Goal: Task Accomplishment & Management: Use online tool/utility

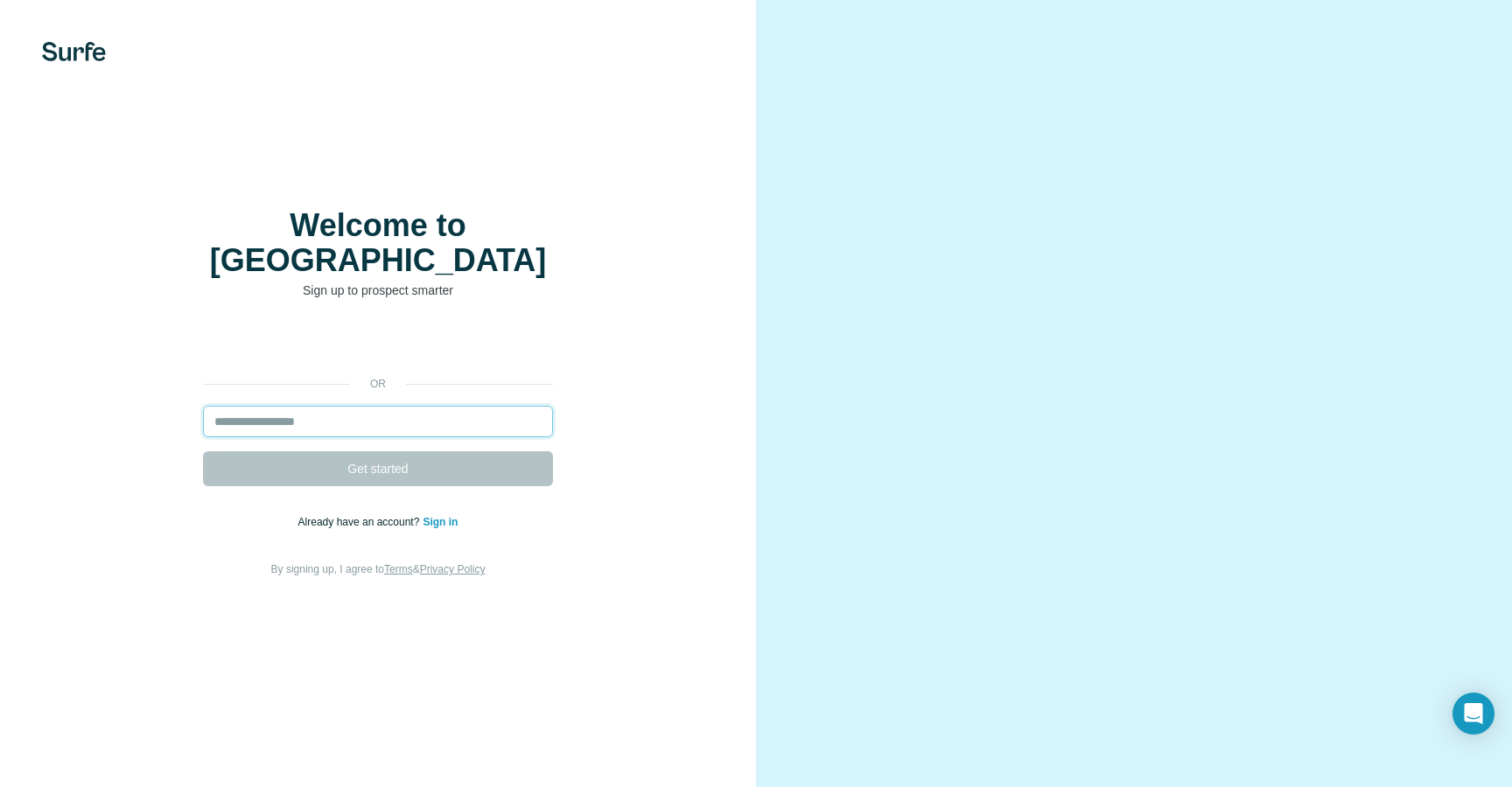
click at [342, 407] on input "email" at bounding box center [377, 422] width 350 height 32
type input "**********"
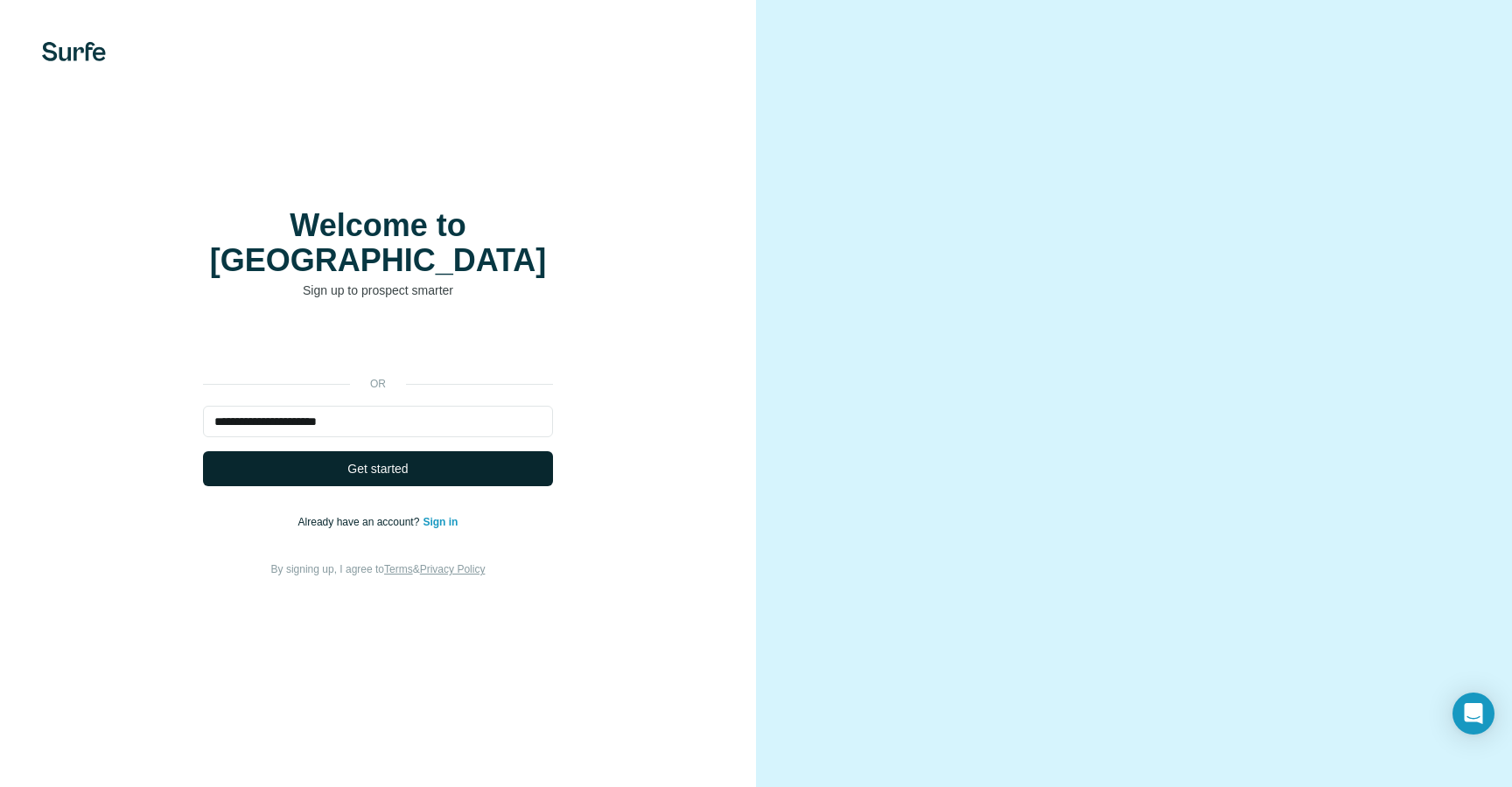
click at [371, 460] on span "Get started" at bounding box center [377, 469] width 60 height 18
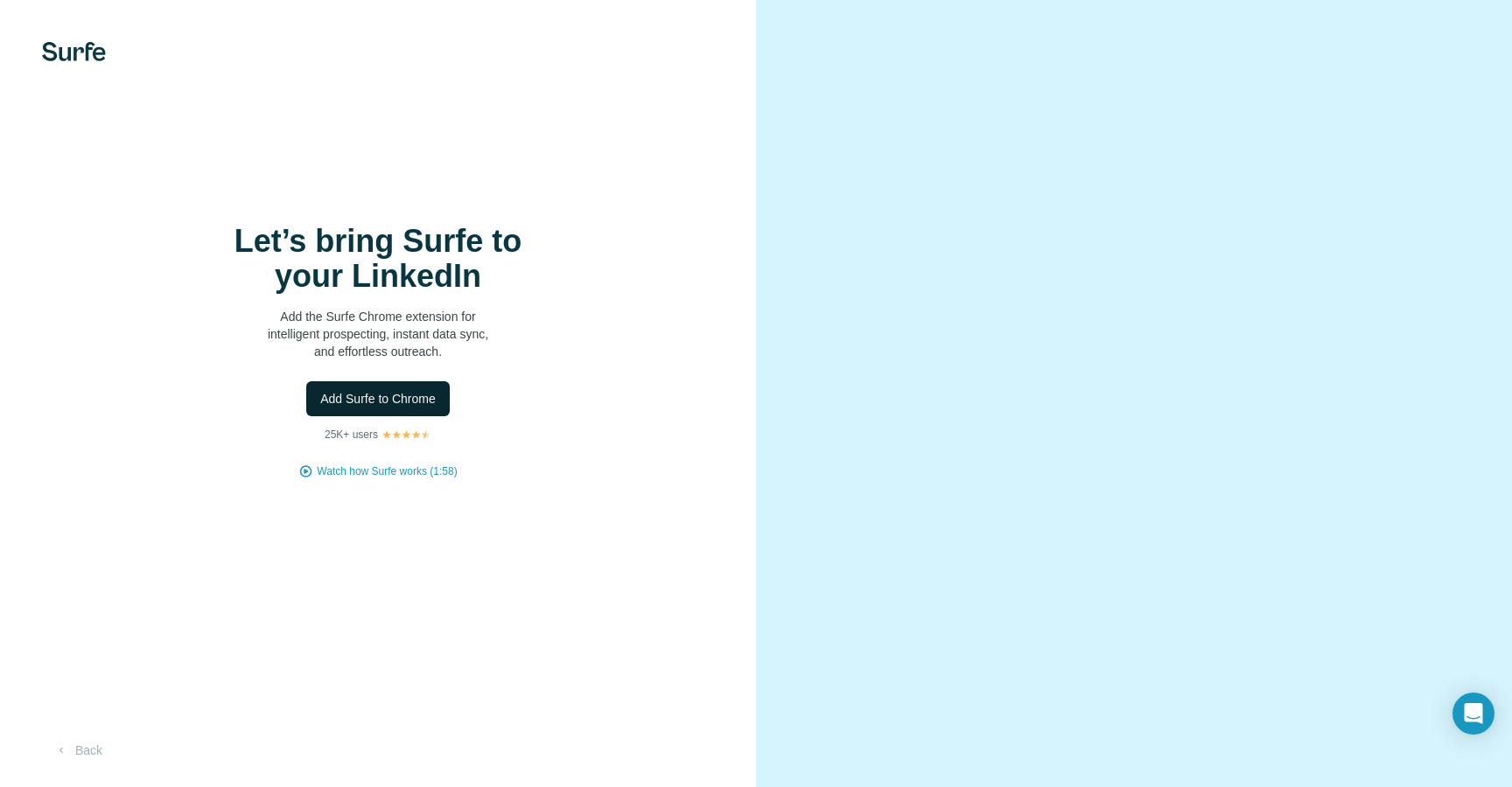
click at [402, 402] on span "Add Surfe to Chrome" at bounding box center [377, 399] width 116 height 18
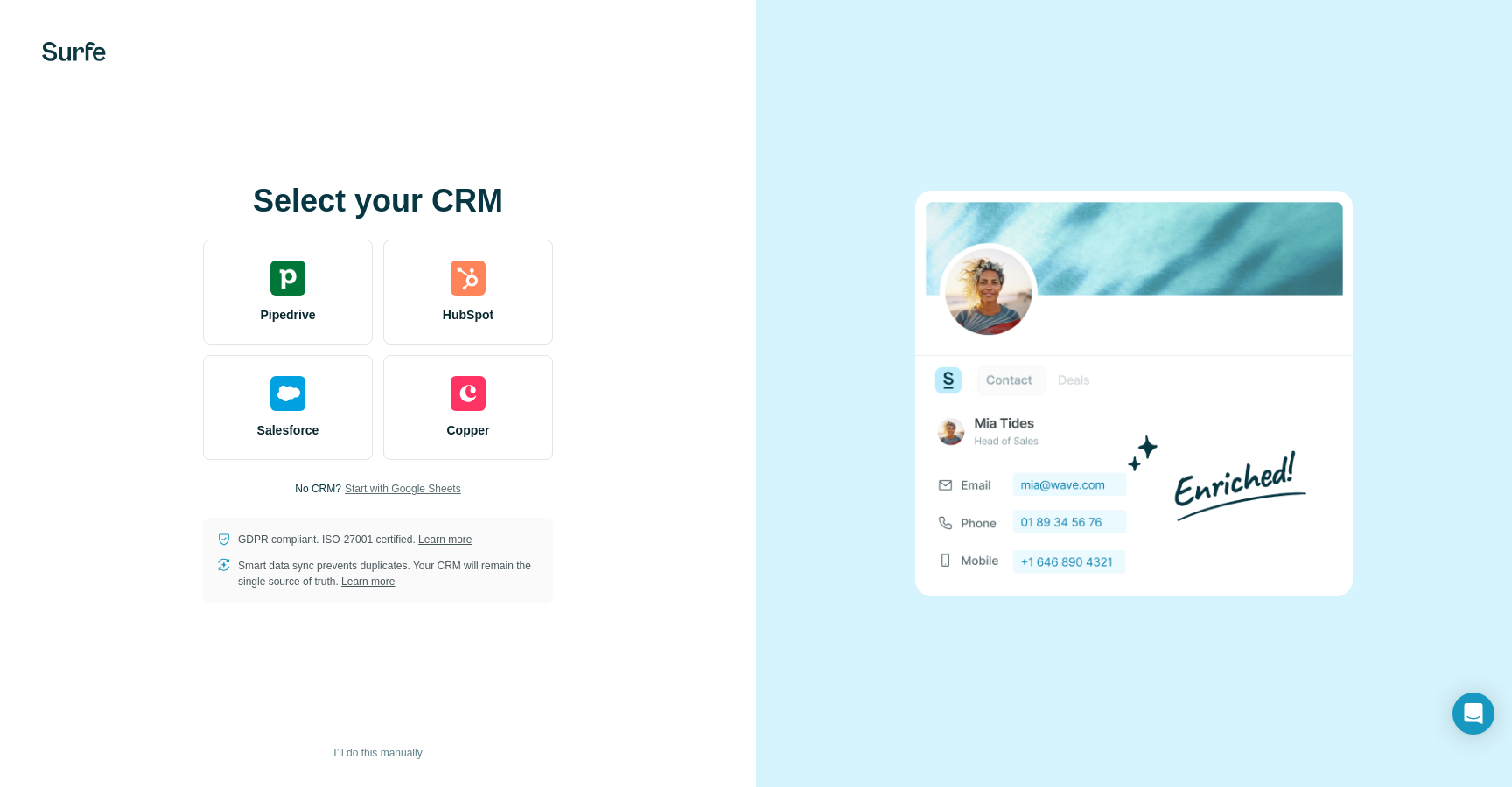
click at [373, 489] on span "Start with Google Sheets" at bounding box center [403, 489] width 117 height 16
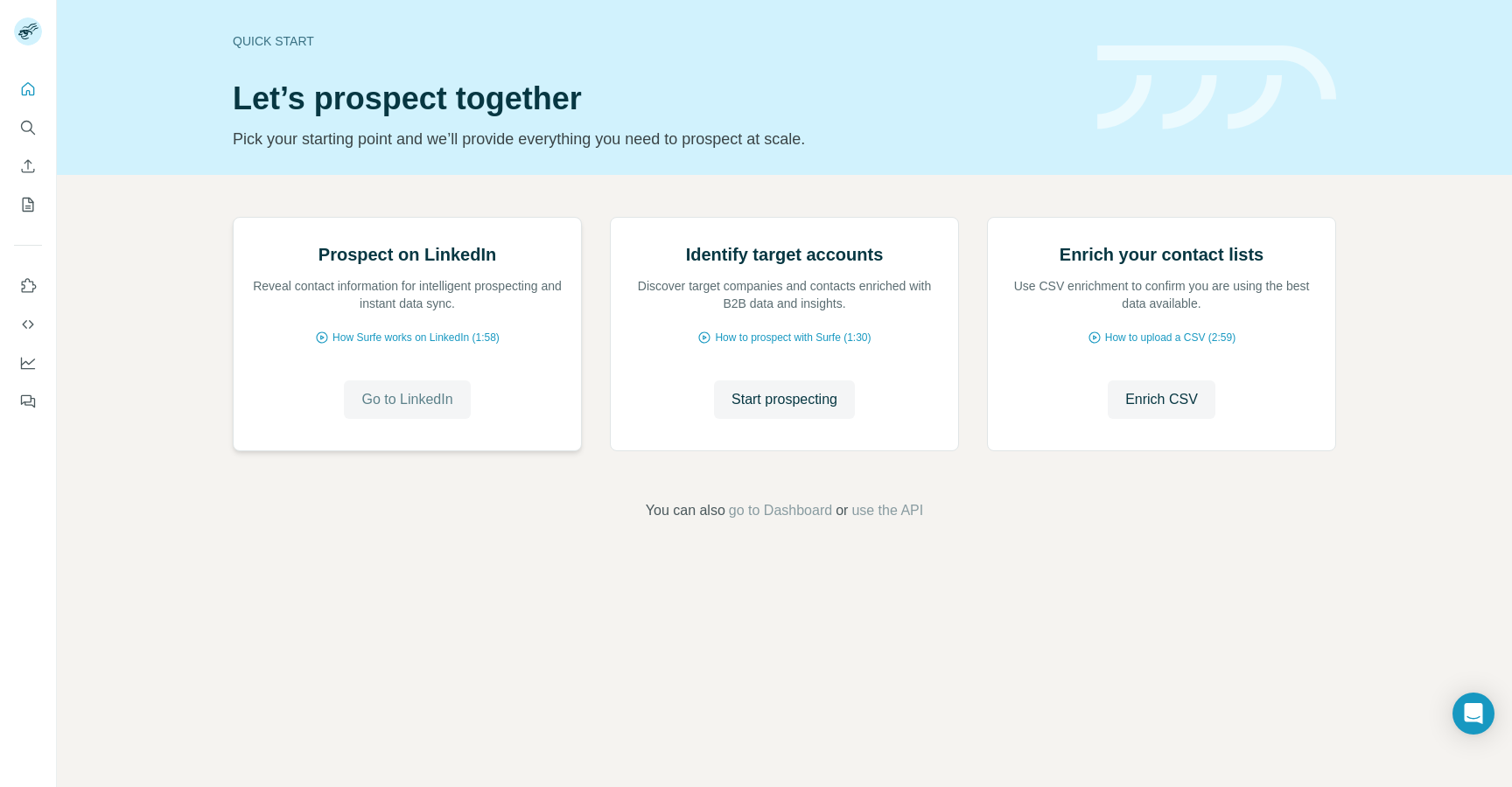
click at [431, 410] on span "Go to LinkedIn" at bounding box center [407, 399] width 91 height 21
click at [31, 131] on icon "Search" at bounding box center [28, 127] width 18 height 18
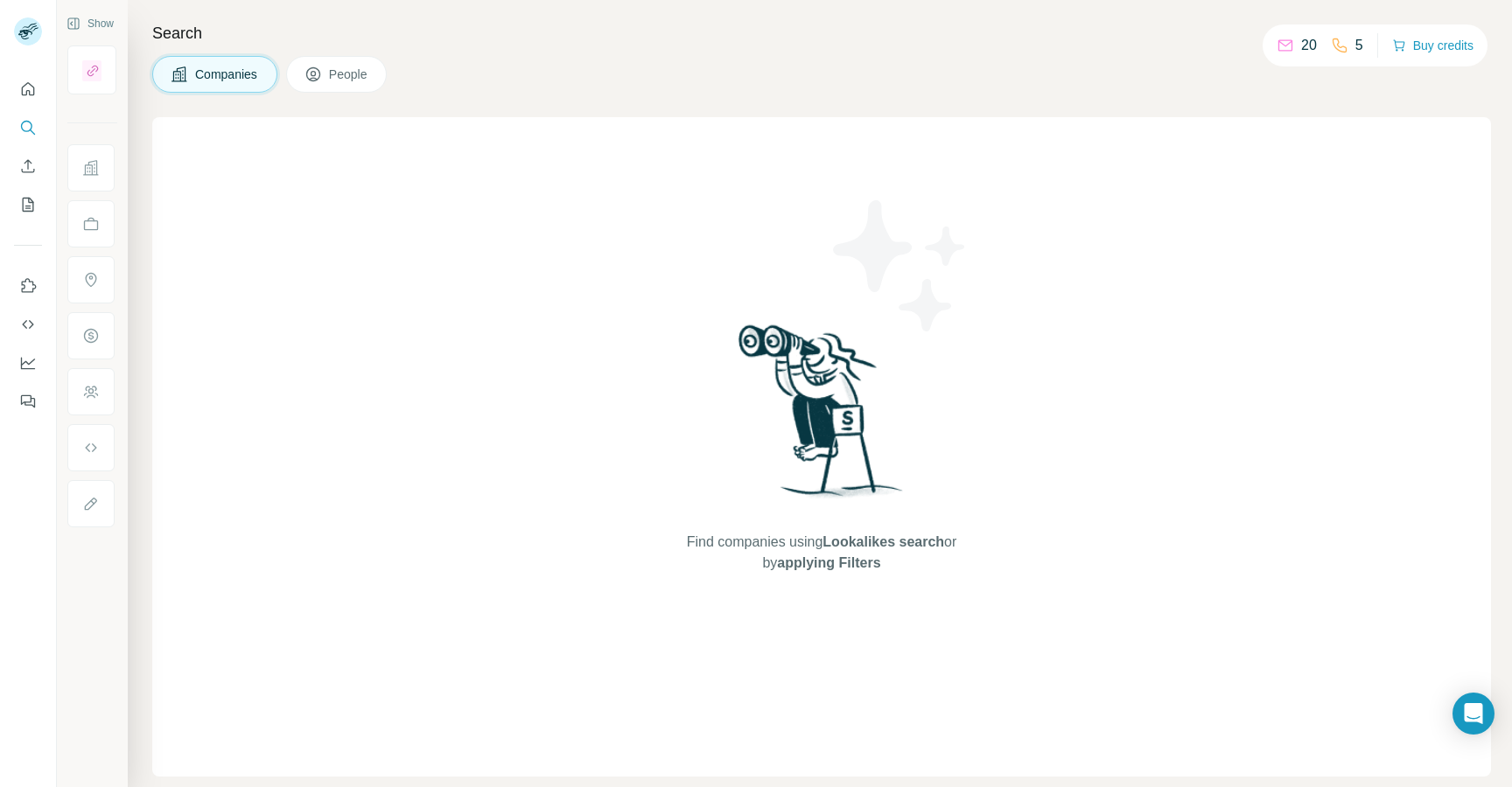
click at [330, 80] on button "People" at bounding box center [337, 74] width 102 height 37
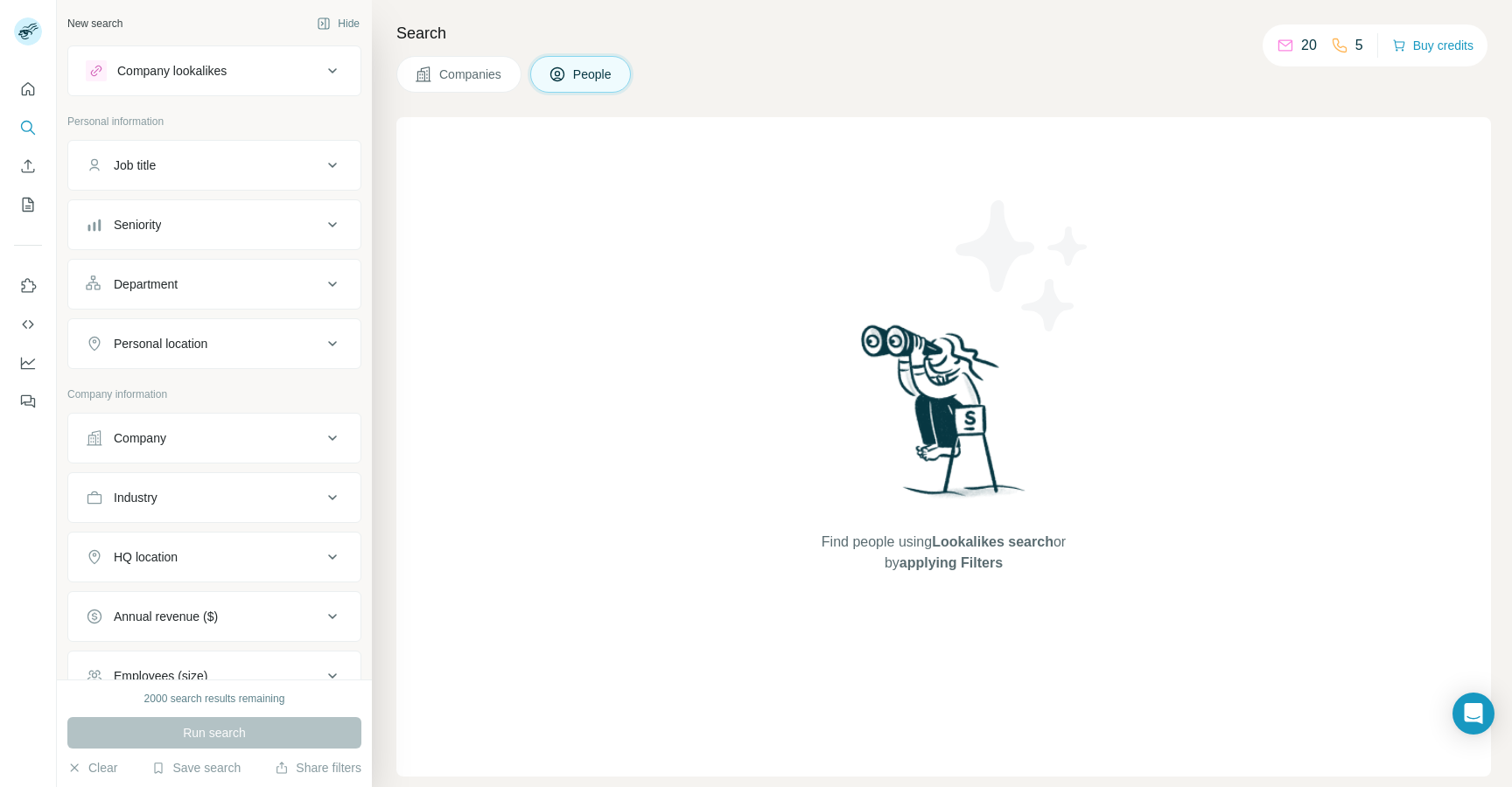
click at [232, 341] on div "Personal location" at bounding box center [203, 344] width 236 height 18
click at [171, 65] on div "Company lookalikes" at bounding box center [172, 71] width 110 height 18
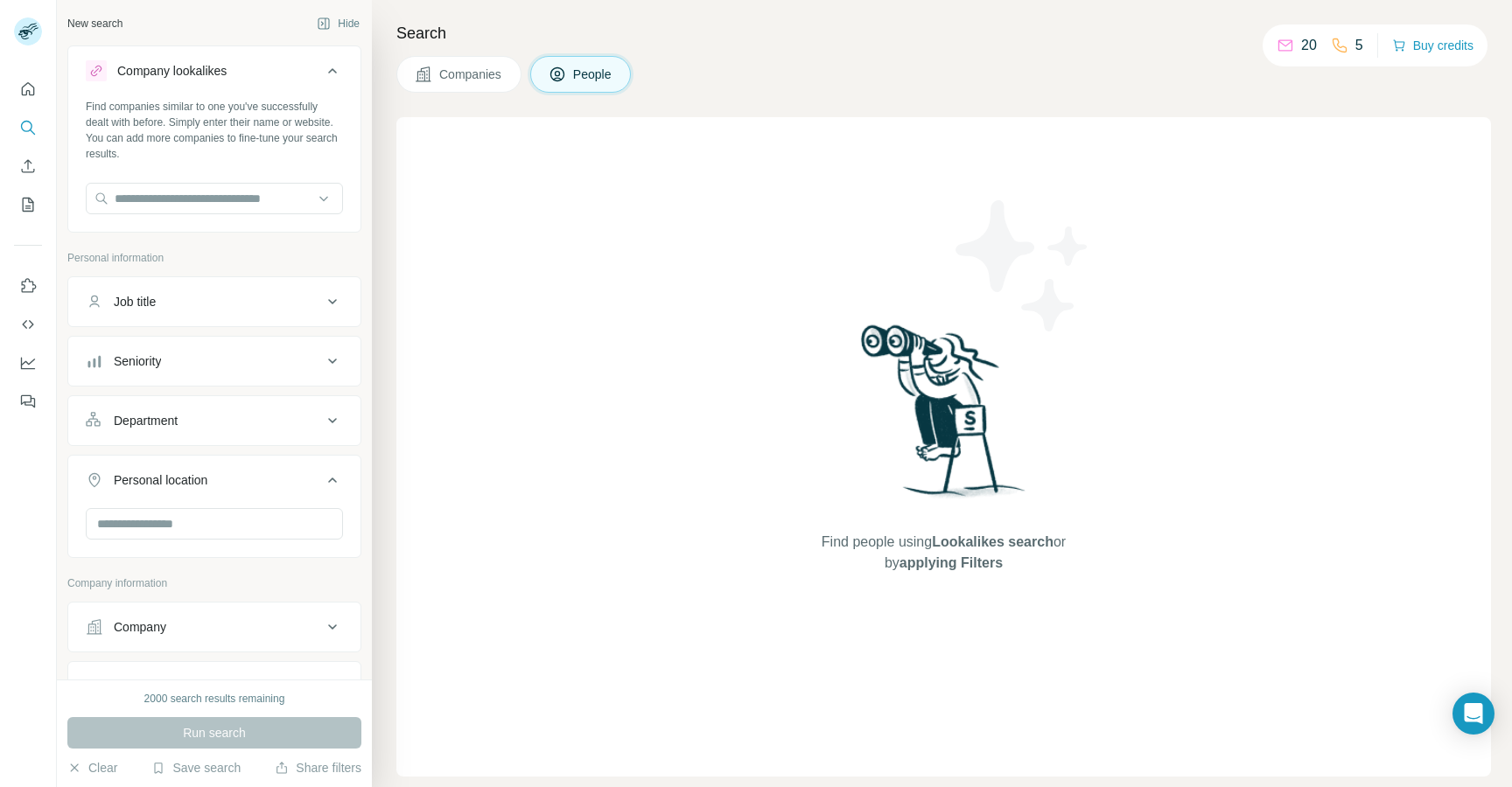
click at [165, 68] on div "Company lookalikes" at bounding box center [172, 71] width 110 height 18
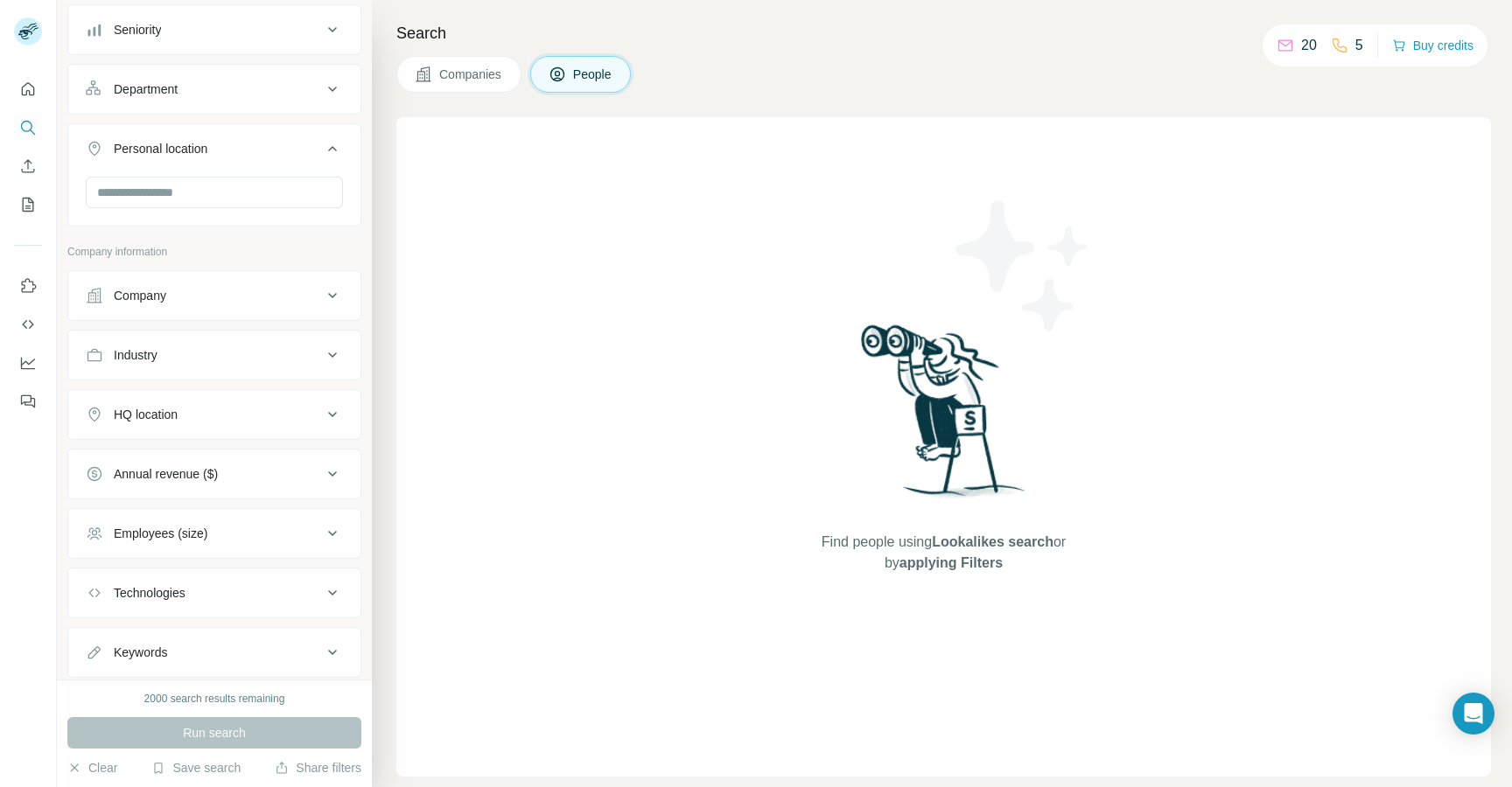
scroll to position [242, 0]
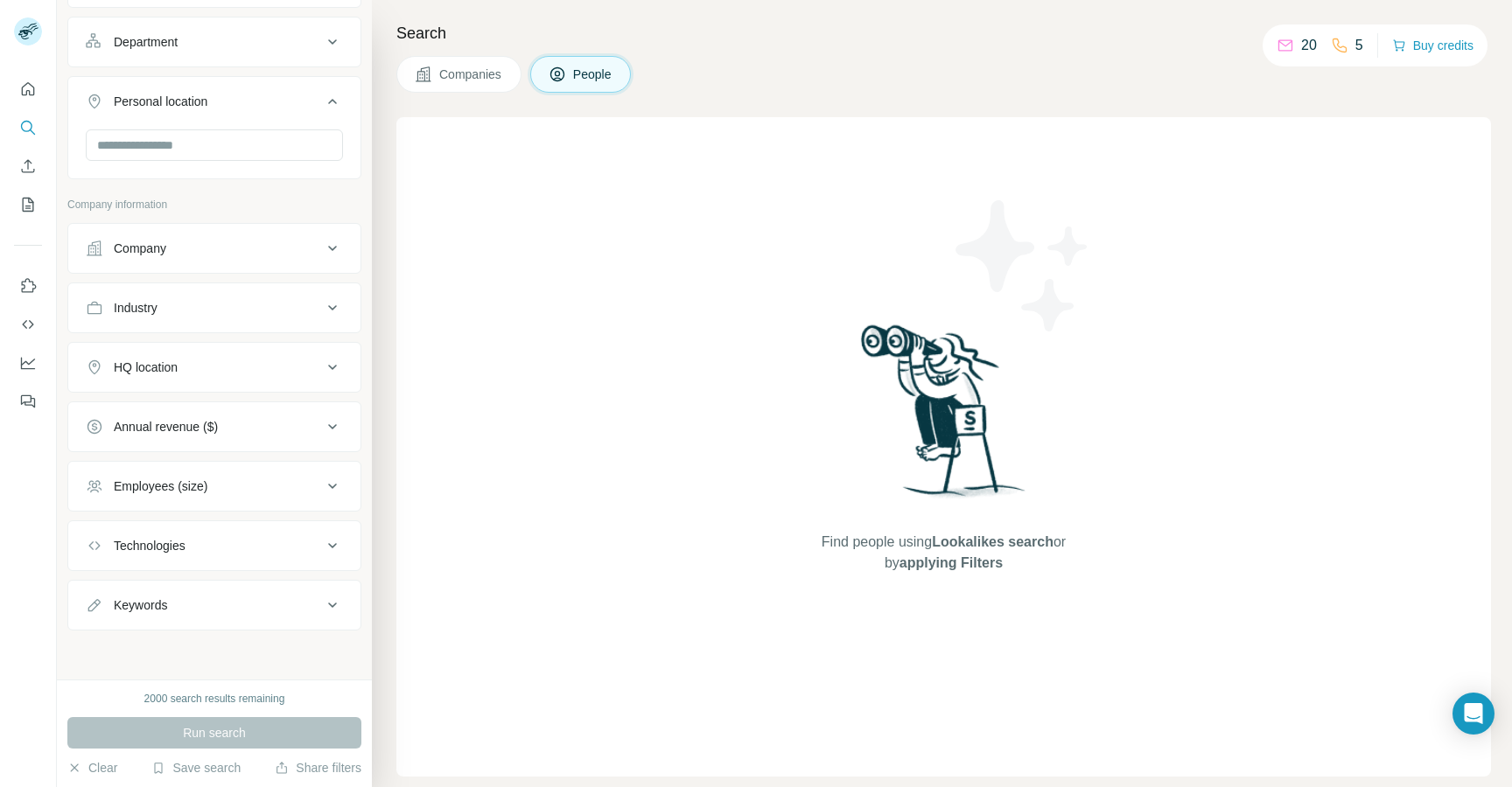
click at [202, 627] on div "Keywords" at bounding box center [214, 604] width 294 height 50
click at [210, 608] on div "Keywords" at bounding box center [203, 605] width 236 height 18
click at [190, 656] on input "text" at bounding box center [197, 649] width 222 height 32
type input "**********"
click at [198, 734] on div "Run search" at bounding box center [214, 733] width 294 height 32
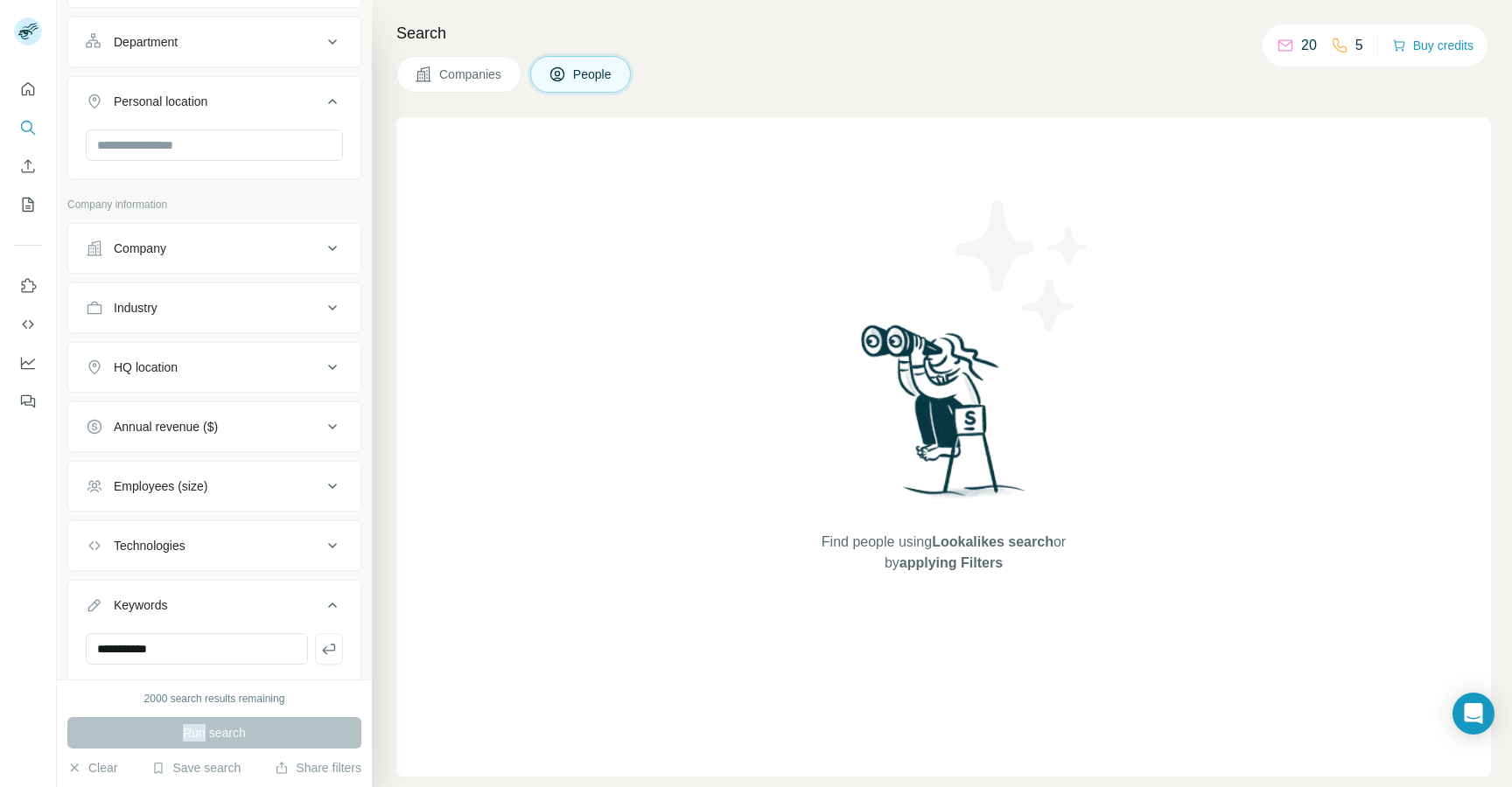
click at [198, 734] on div "Run search" at bounding box center [214, 733] width 294 height 32
click at [334, 651] on icon "button" at bounding box center [329, 649] width 18 height 18
click at [252, 730] on button "Run search" at bounding box center [214, 733] width 294 height 32
click at [29, 202] on icon "My lists" at bounding box center [28, 204] width 18 height 18
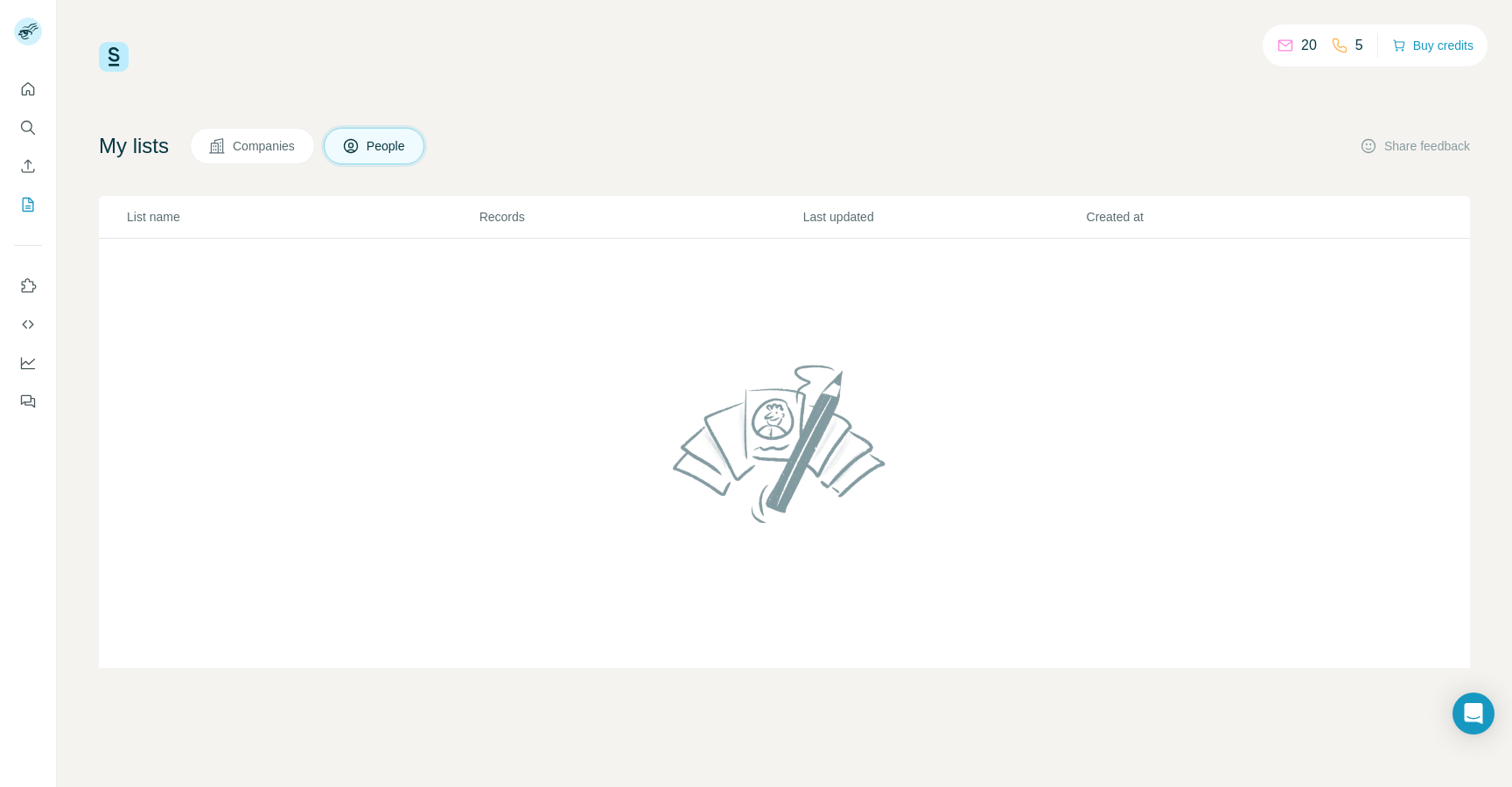
click at [1357, 43] on p "5" at bounding box center [1359, 44] width 8 height 21
click at [1332, 44] on icon at bounding box center [1339, 45] width 14 height 14
click at [853, 444] on img at bounding box center [784, 443] width 238 height 188
click at [31, 169] on icon "Enrich CSV" at bounding box center [28, 166] width 18 height 18
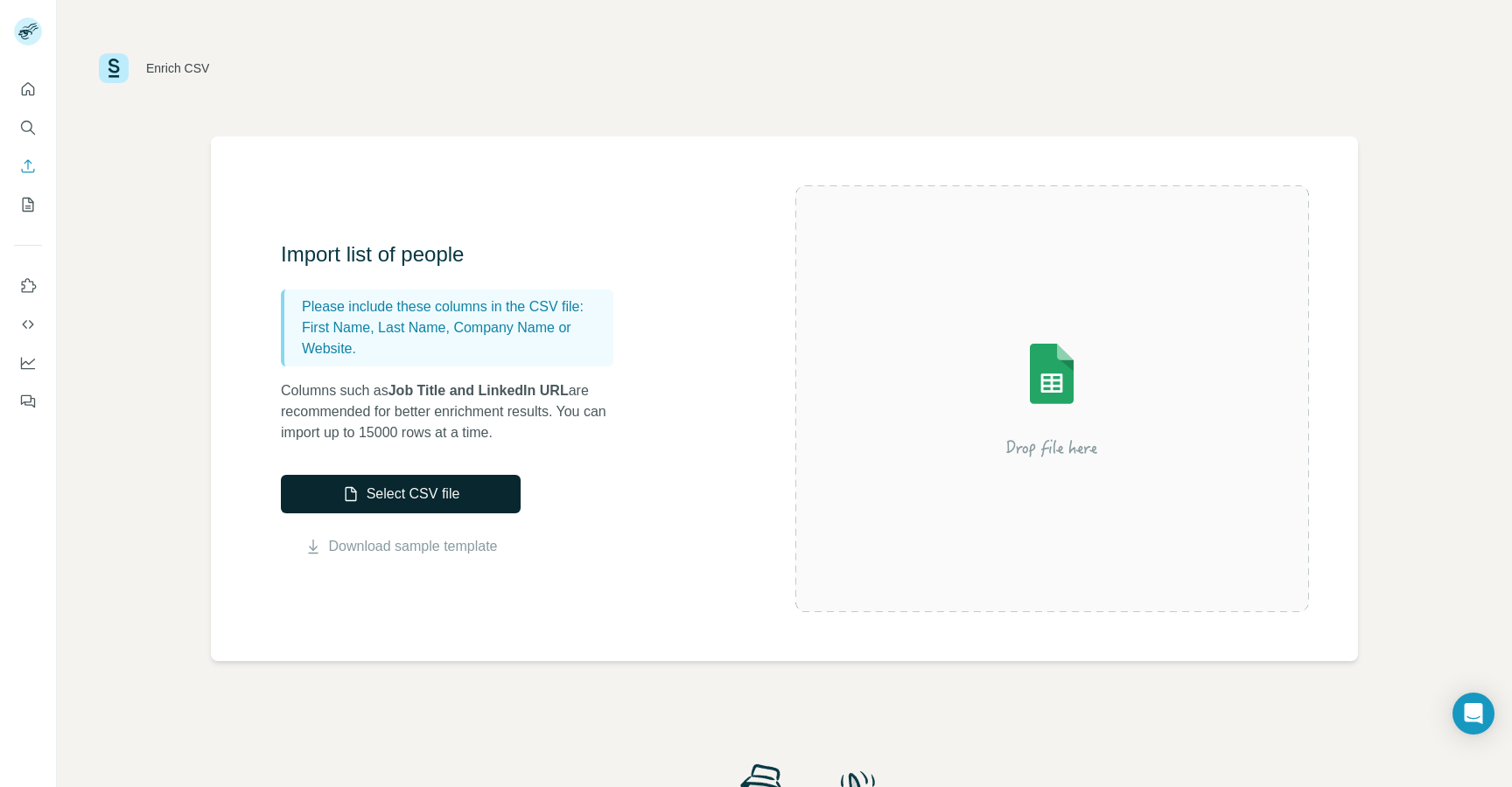
click at [379, 496] on button "Select CSV file" at bounding box center [400, 494] width 240 height 39
click at [404, 545] on link "Download sample template" at bounding box center [413, 546] width 169 height 21
click at [357, 480] on button "Select CSV file" at bounding box center [400, 494] width 240 height 39
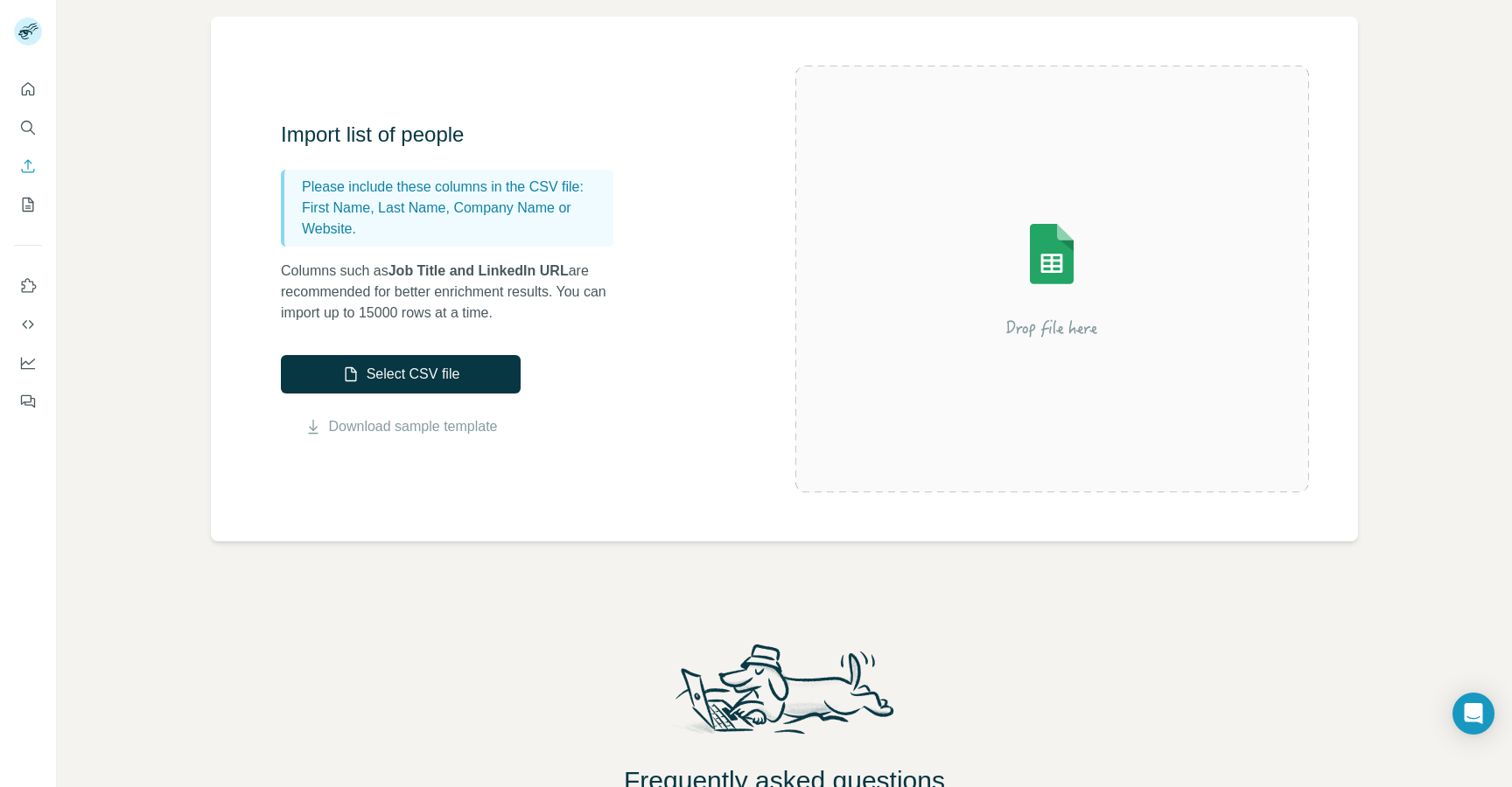
scroll to position [121, 0]
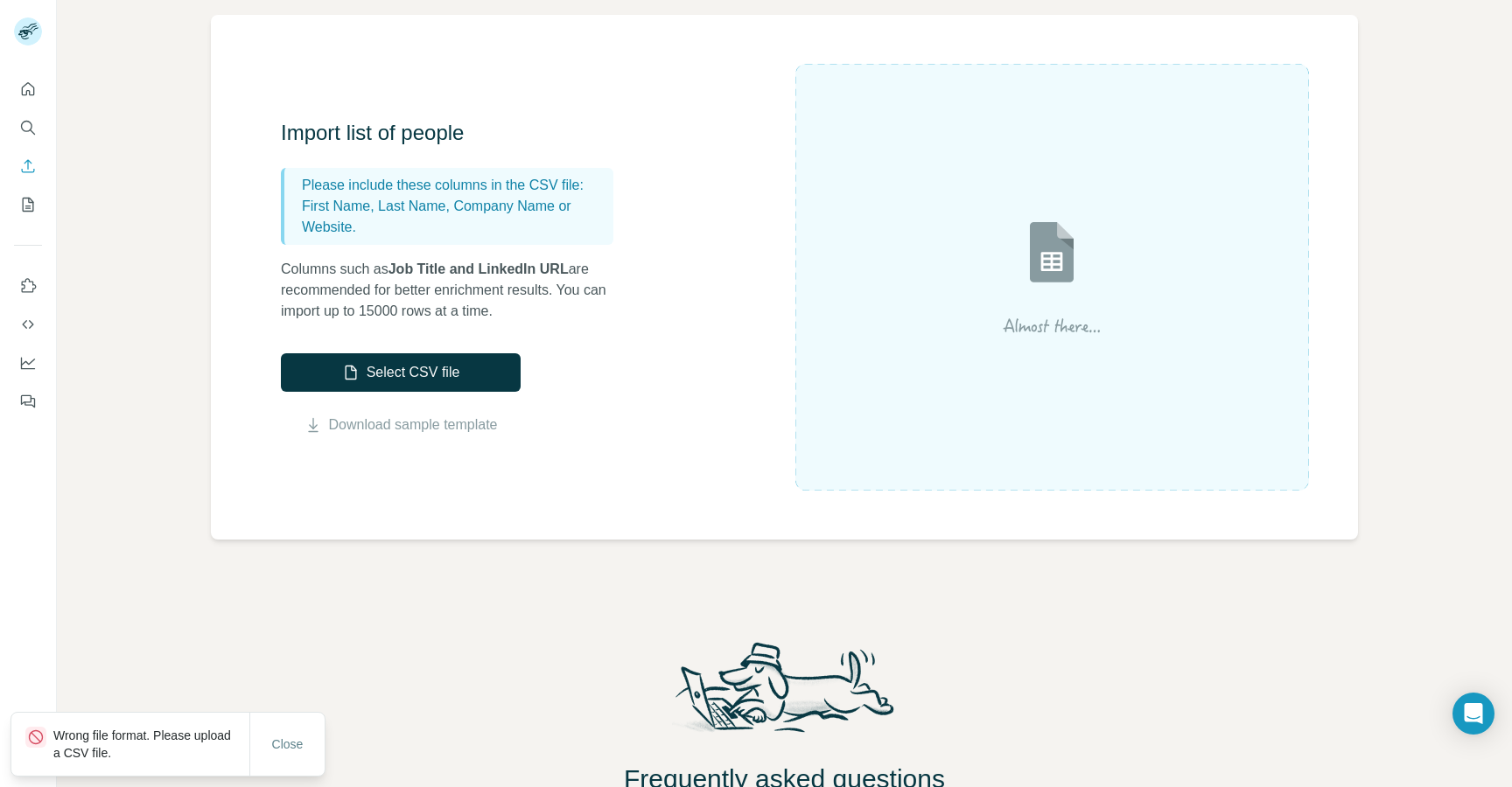
click at [346, 583] on div "Enrich CSV Import list of people Please include these columns in the CSV file: …" at bounding box center [784, 393] width 1455 height 787
